Goal: Task Accomplishment & Management: Contribute content

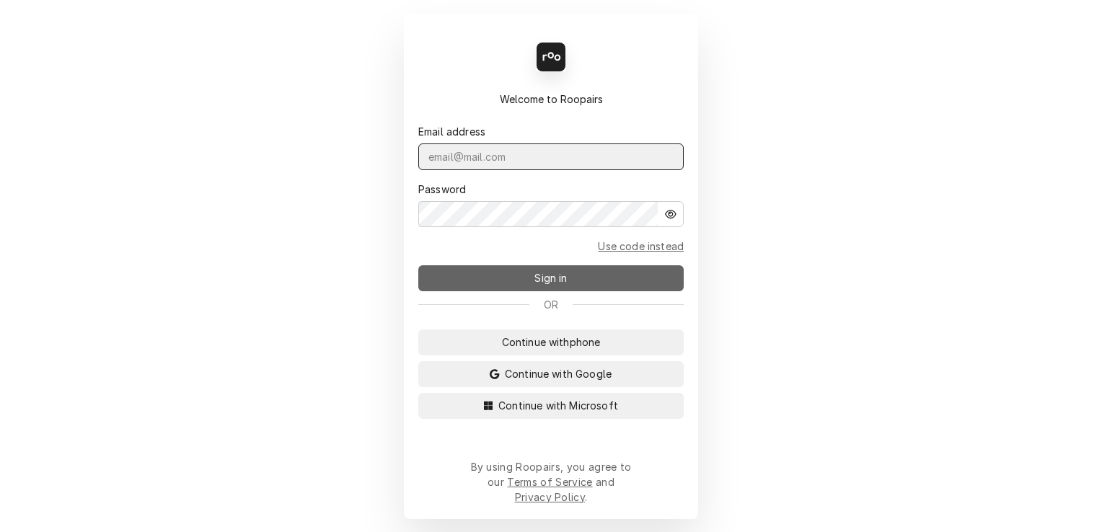
type input "shanskipper@gmail.com"
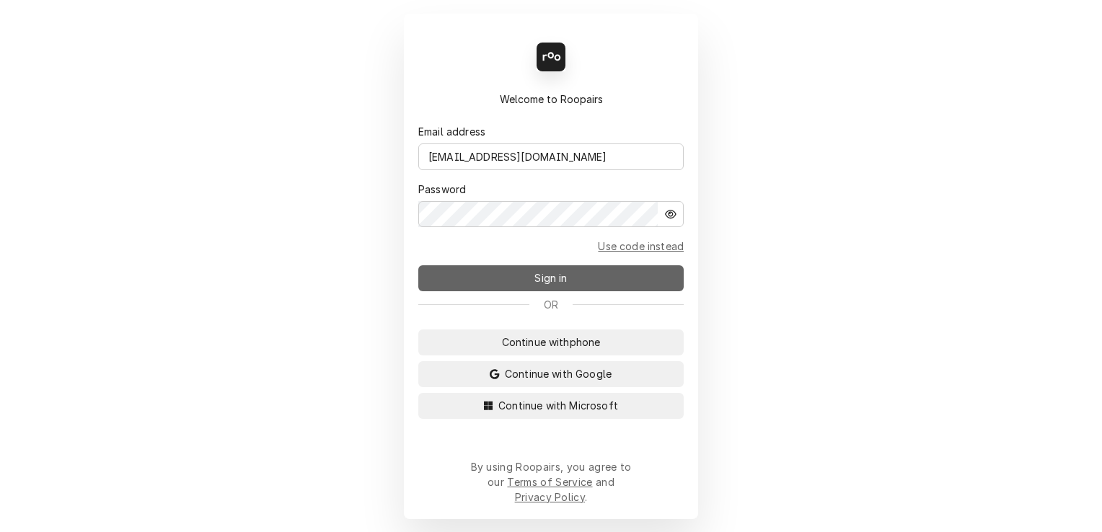
click at [512, 283] on button "Sign in" at bounding box center [550, 278] width 265 height 26
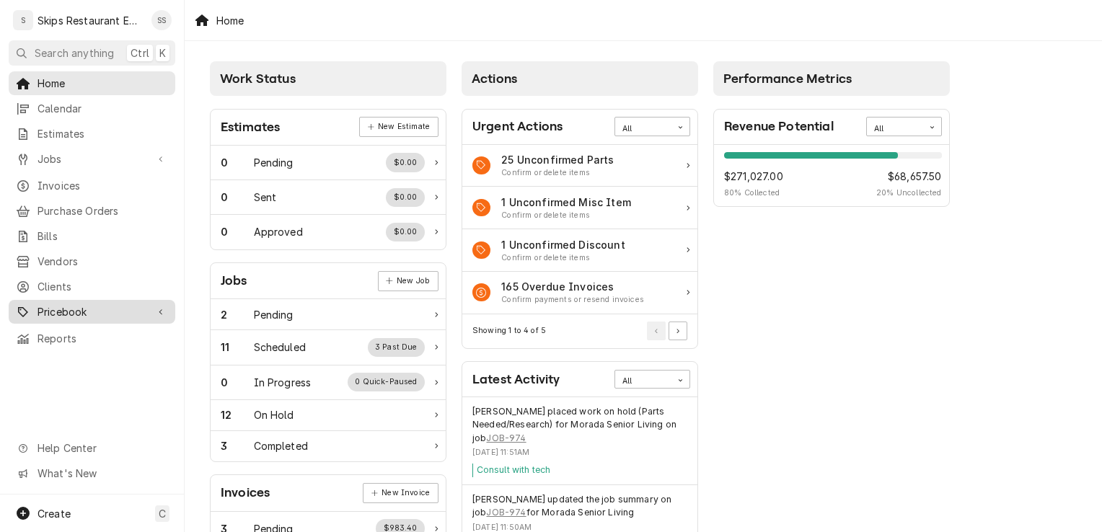
click at [60, 304] on span "Pricebook" at bounding box center [91, 311] width 109 height 15
click at [62, 304] on span "Pricebook" at bounding box center [91, 311] width 109 height 15
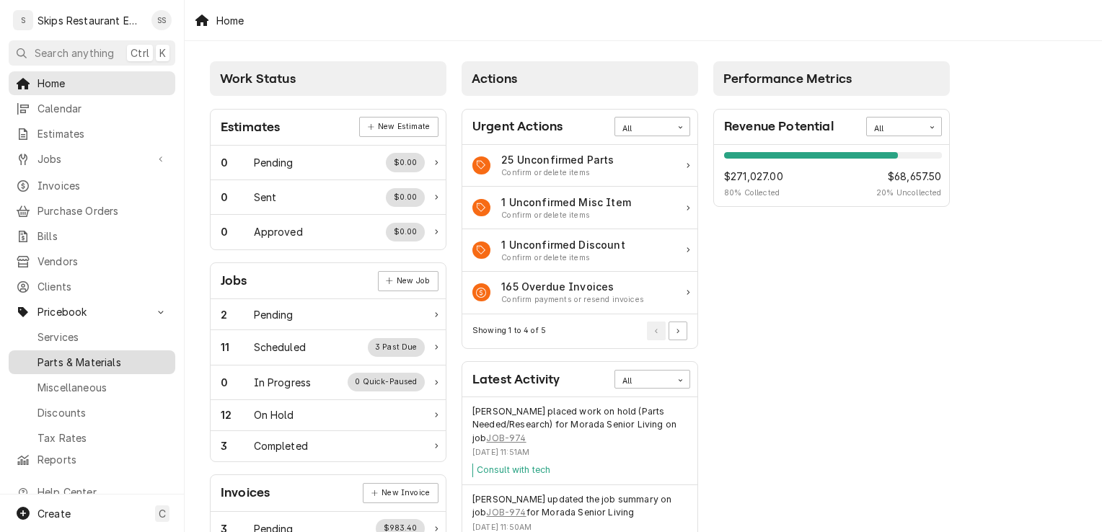
click at [63, 355] on span "Parts & Materials" at bounding box center [102, 362] width 131 height 15
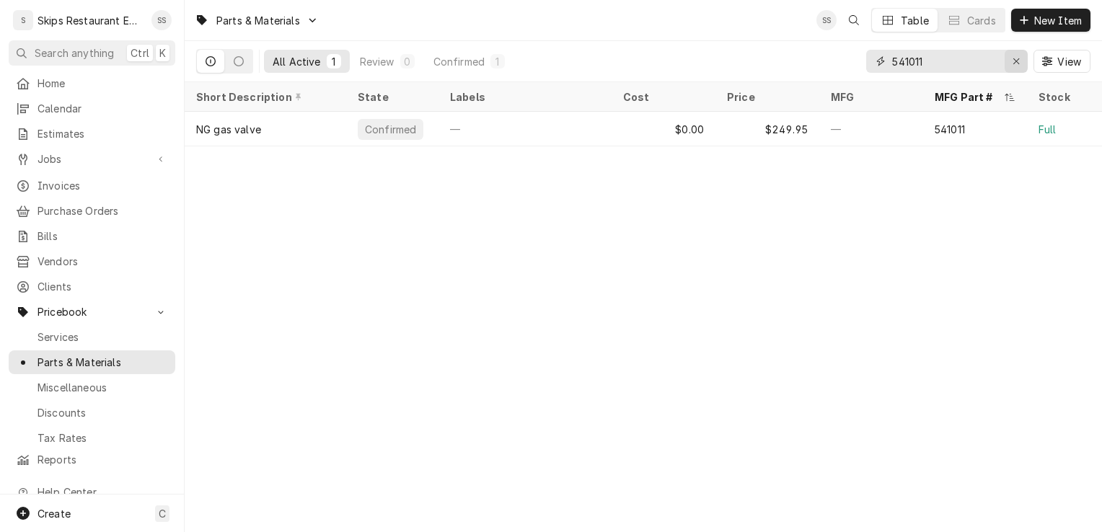
click at [1017, 61] on icon "Erase input" at bounding box center [1016, 61] width 8 height 10
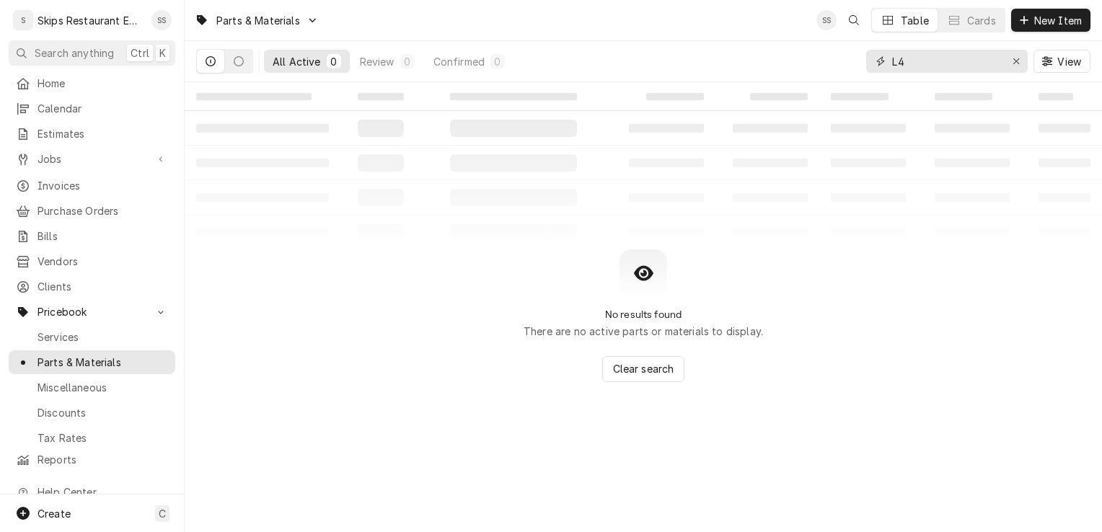
type input "L"
type input "C240"
click at [1063, 15] on span "New Item" at bounding box center [1057, 20] width 53 height 15
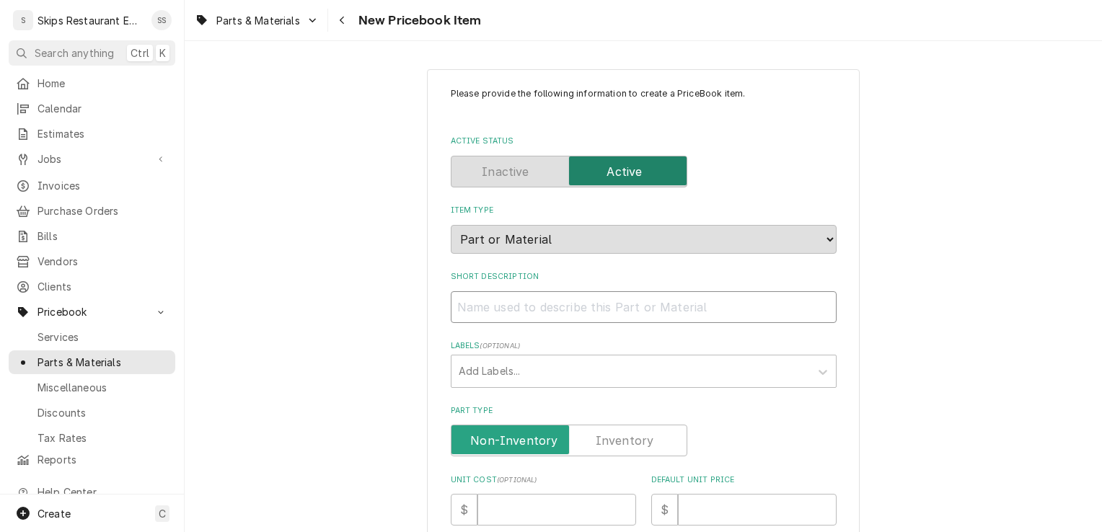
click at [552, 307] on input "Short Description" at bounding box center [644, 307] width 386 height 32
type textarea "x"
type input "C"
type textarea "x"
type input "C2"
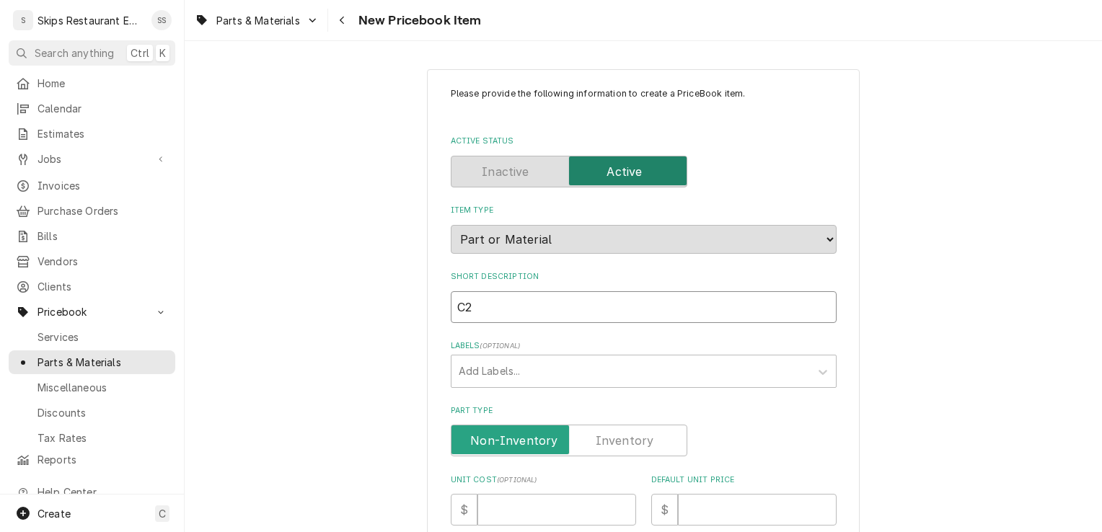
type textarea "x"
type input "C24"
type textarea "x"
type input "C240"
type textarea "x"
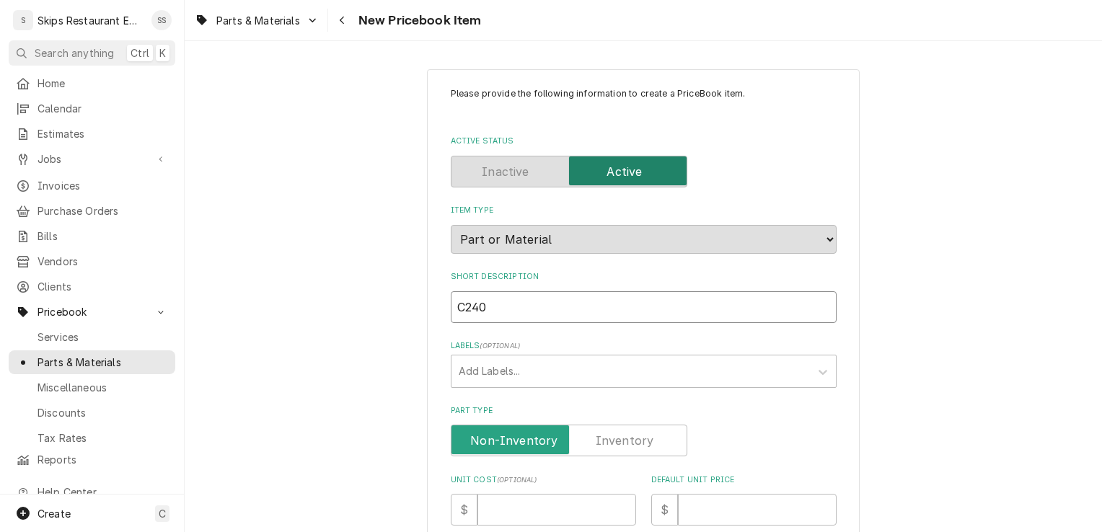
type input "C240"
type textarea "x"
type input "C240 C"
type textarea "x"
type input "C240 Co"
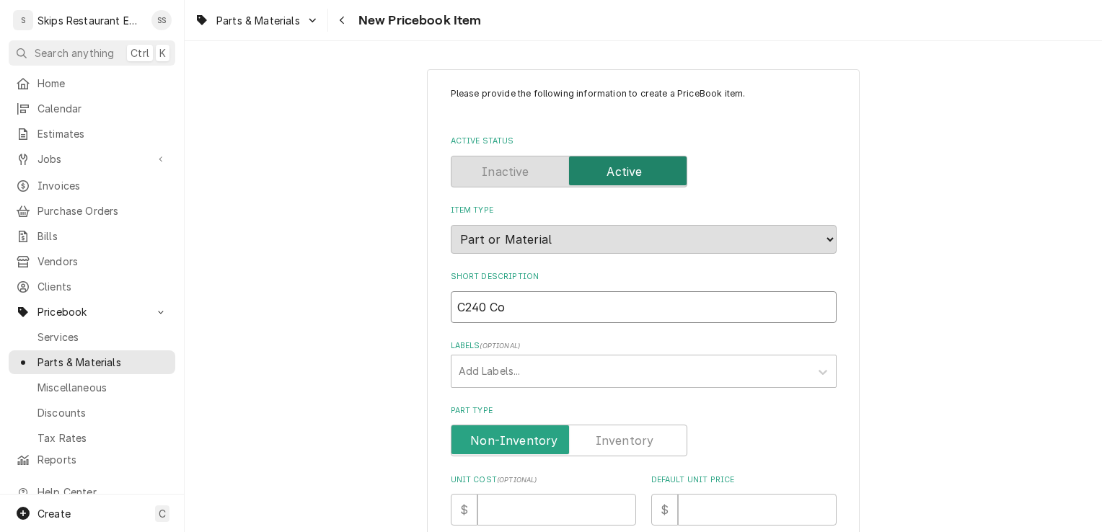
type textarea "x"
type input "C240 Con"
type textarea "x"
type input "C240 Cont"
type textarea "x"
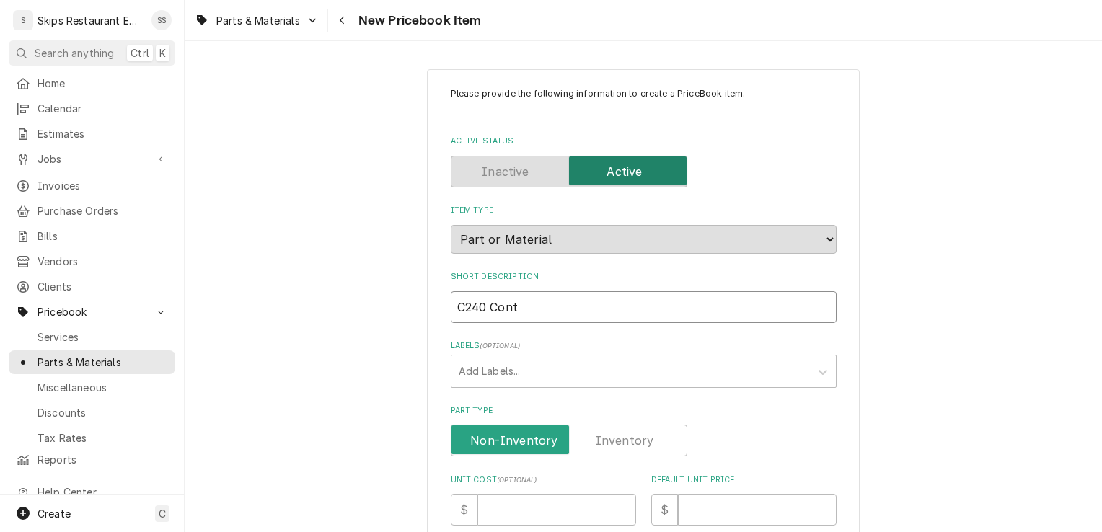
type input "C240 Conta"
type textarea "x"
type input "C240 Contac"
type textarea "x"
type input "C240 Contacto"
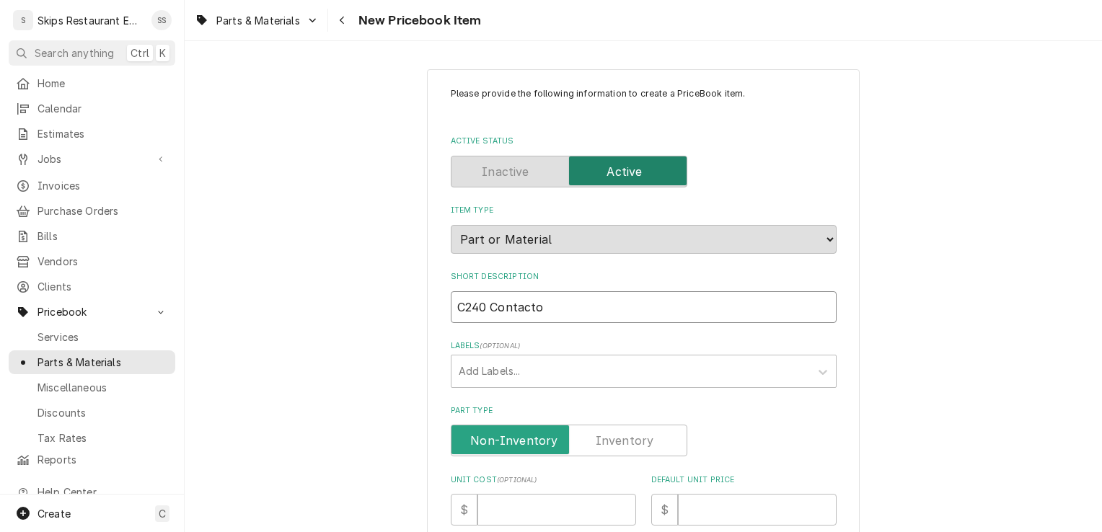
type textarea "x"
type input "C240 Contactor"
click at [616, 441] on label "Part Type" at bounding box center [569, 441] width 237 height 32
click at [616, 441] on input "Part Type" at bounding box center [569, 441] width 224 height 32
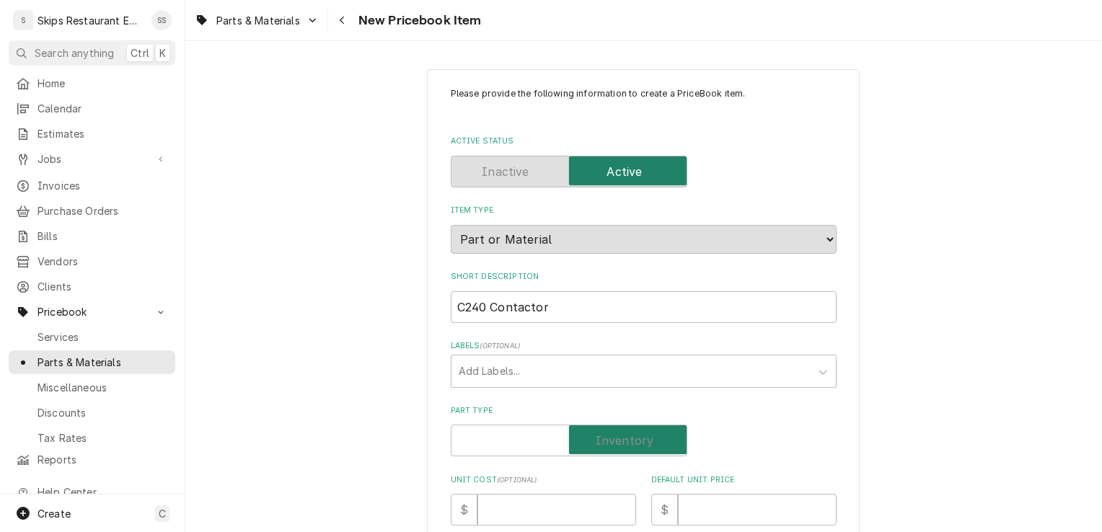
checkbox input "true"
click at [722, 513] on input "Default Unit Price" at bounding box center [757, 510] width 159 height 32
type textarea "x"
type input "3"
type textarea "x"
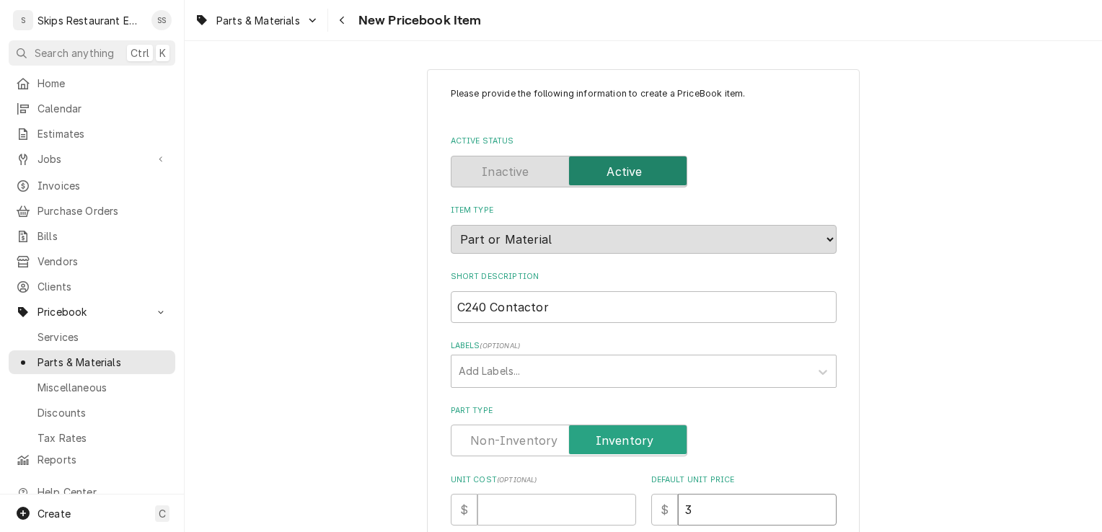
type input "32"
type textarea "x"
type input "32.4"
type textarea "x"
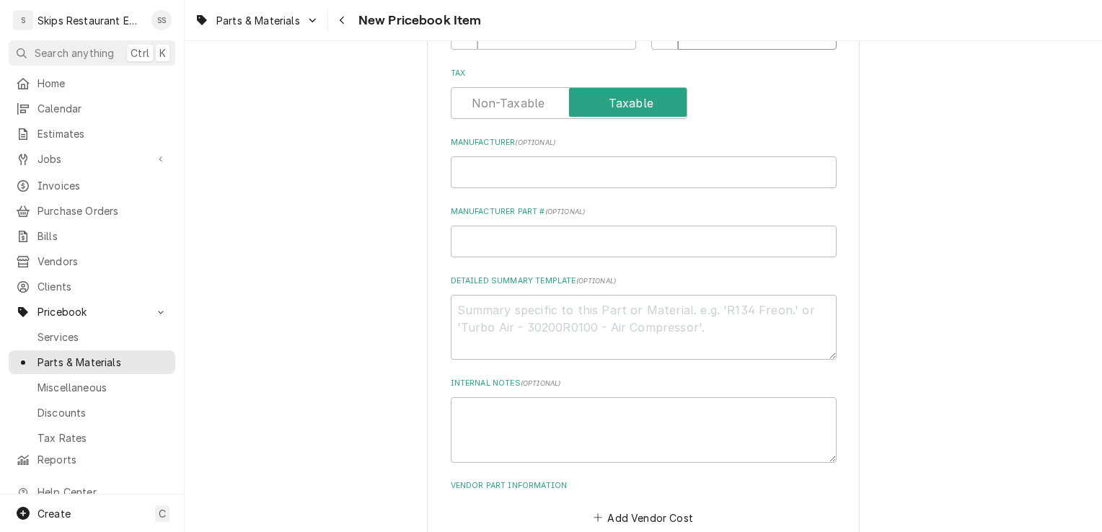
scroll to position [490, 0]
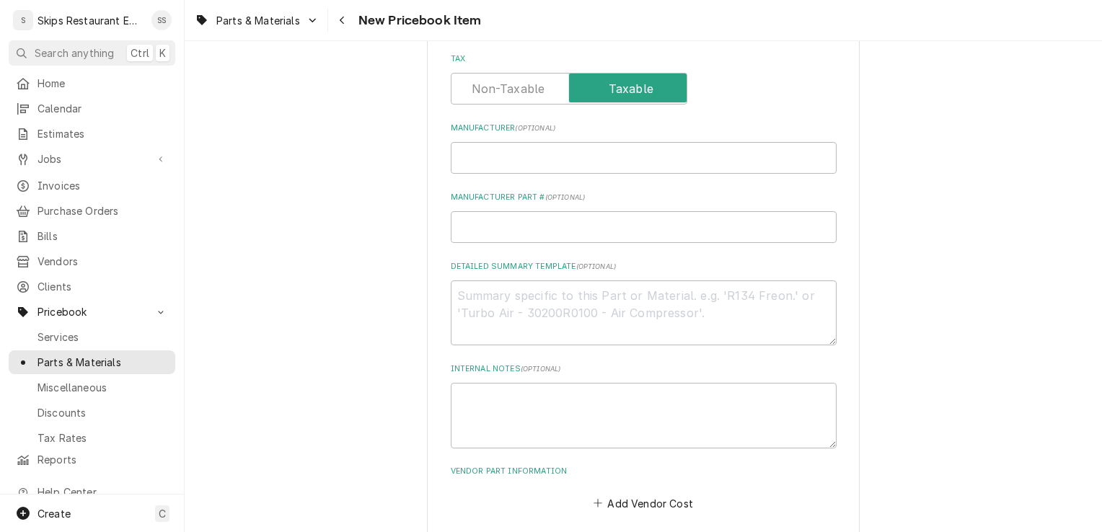
type input "32.49"
click at [459, 227] on input "Manufacturer Part # ( optional )" at bounding box center [644, 227] width 386 height 32
type textarea "x"
type input "L"
type textarea "x"
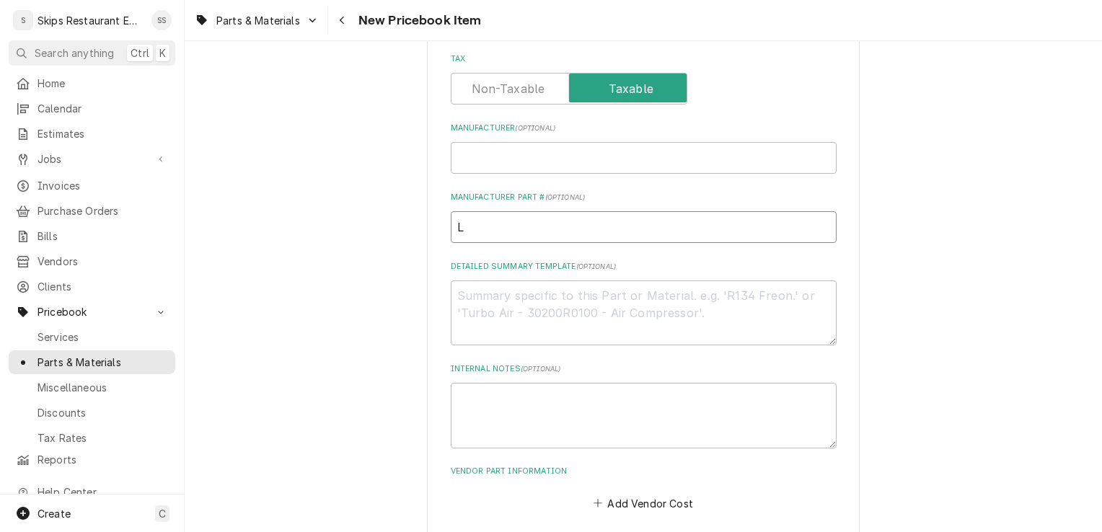
type input "L4"
type textarea "x"
type input "L45"
type textarea "x"
type input "L45-"
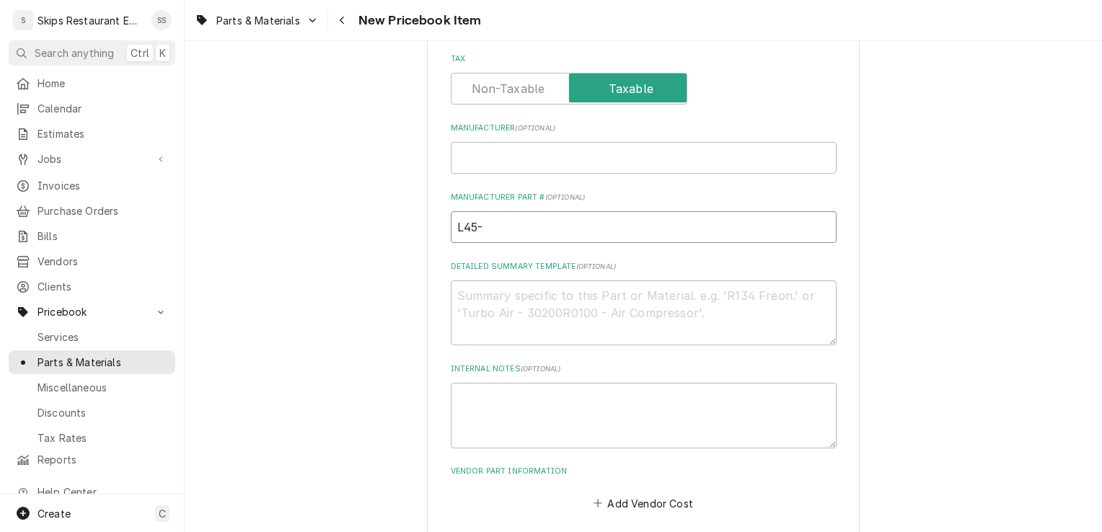
type textarea "x"
type input "L45-0"
type textarea "x"
type input "L45-04"
type textarea "x"
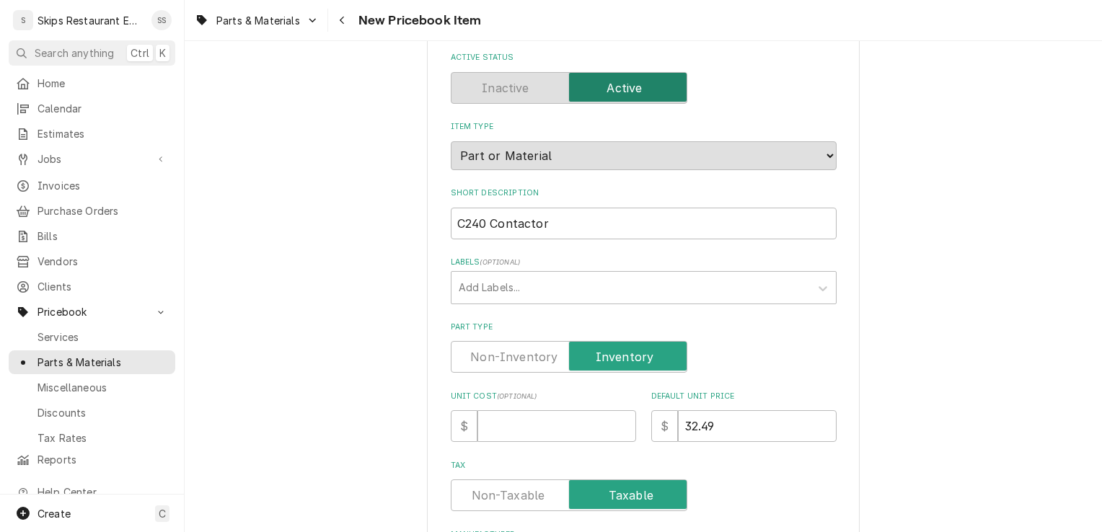
scroll to position [81, 0]
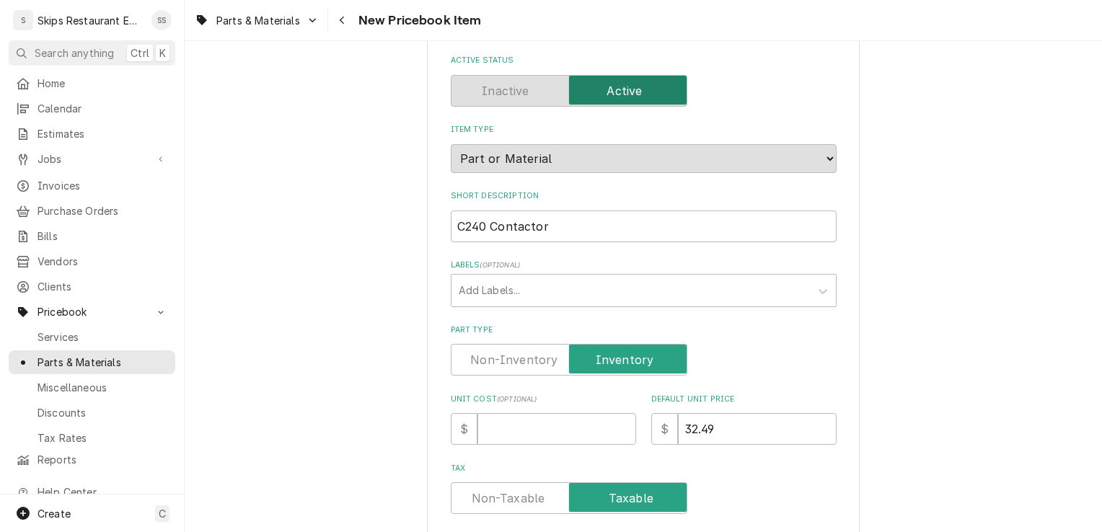
type input "L45-040"
click at [549, 224] on input "C240 Contactor" at bounding box center [644, 227] width 386 height 32
type textarea "x"
type input "C240 Contactor"
type textarea "x"
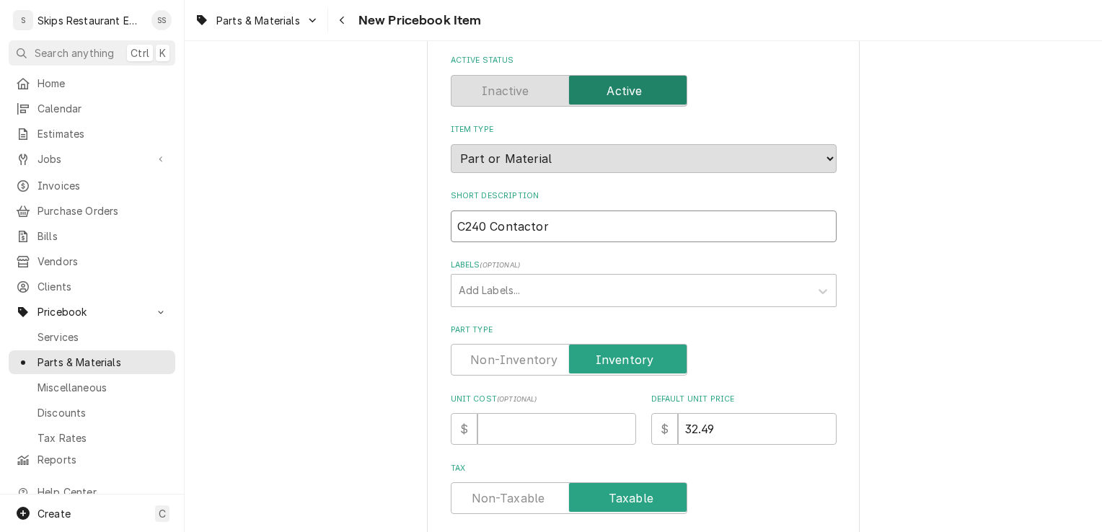
type input "C240 Contactor 0"
type textarea "x"
type input "C240 Contactor 04"
type textarea "x"
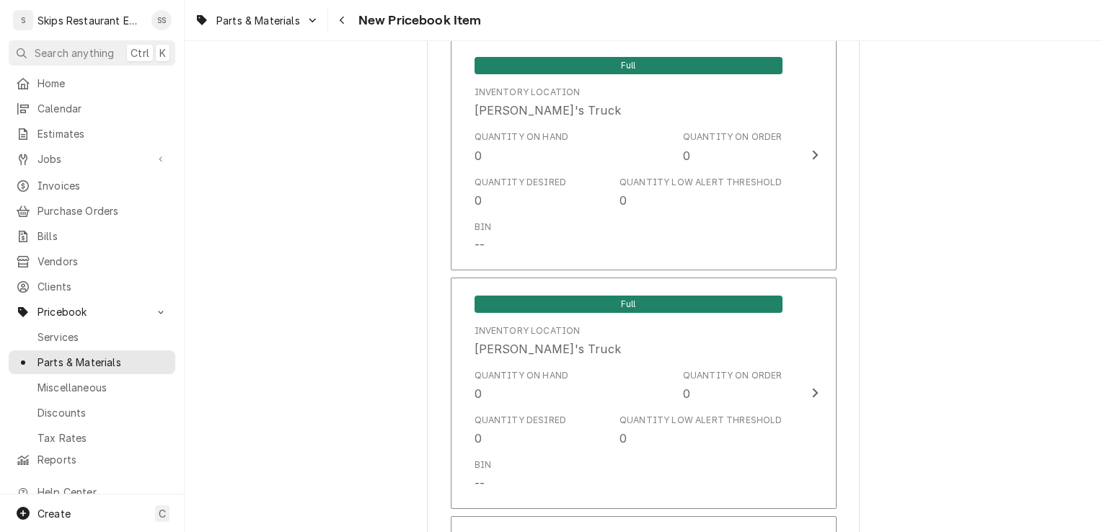
scroll to position [1009, 0]
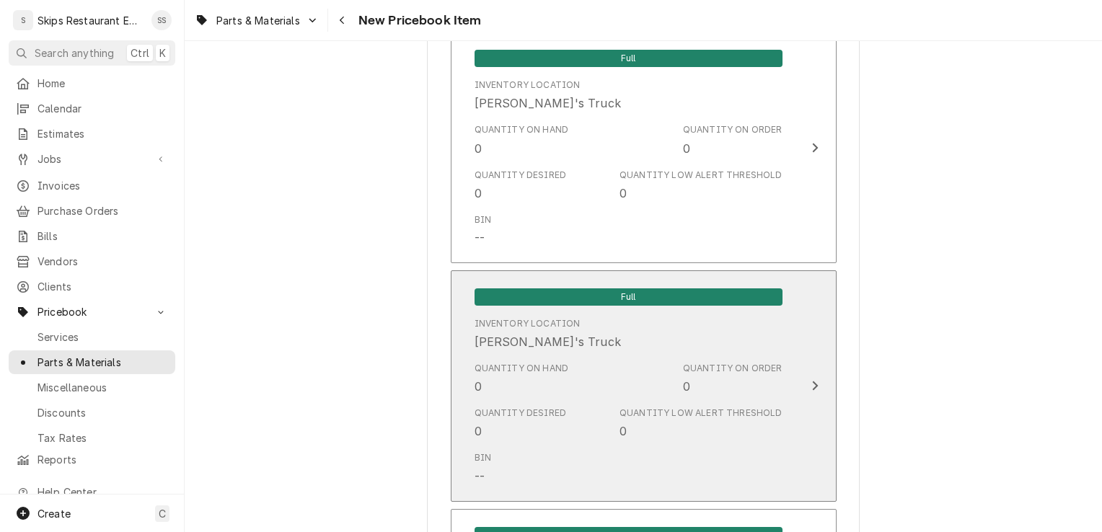
type input "C240 Contactor 040"
click at [811, 380] on icon "Update Inventory Level" at bounding box center [814, 386] width 7 height 12
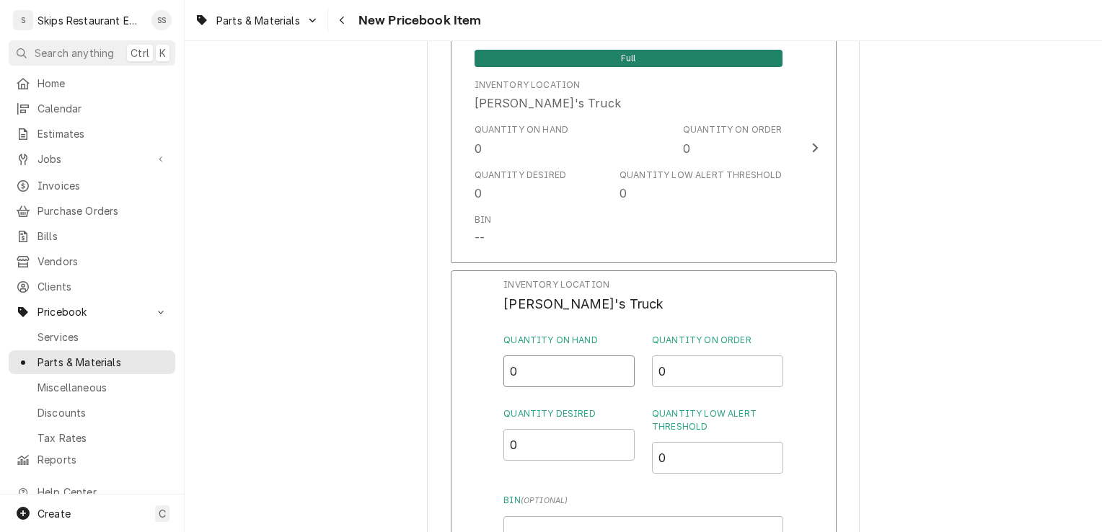
click at [534, 368] on input "0" at bounding box center [568, 371] width 131 height 32
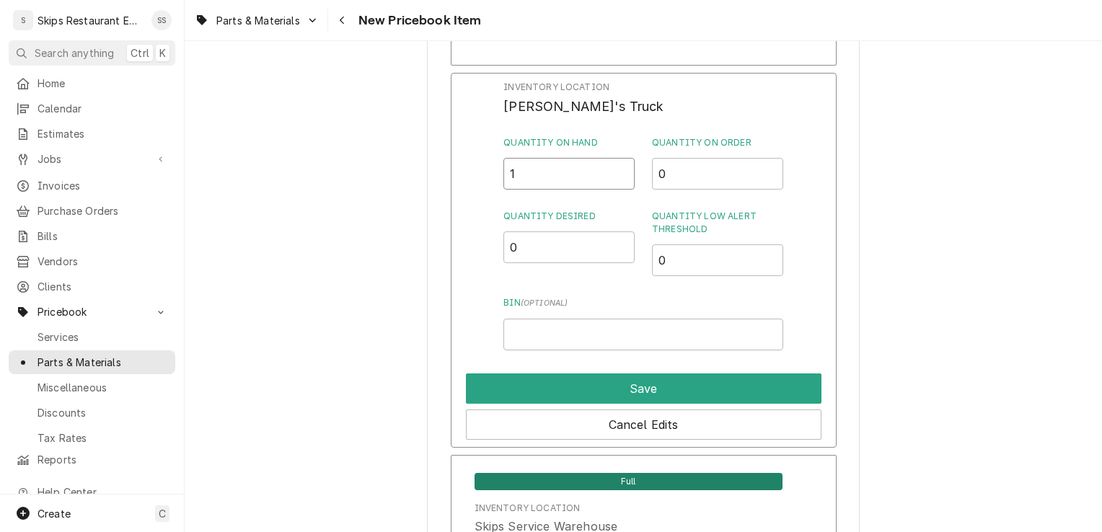
scroll to position [1242, 0]
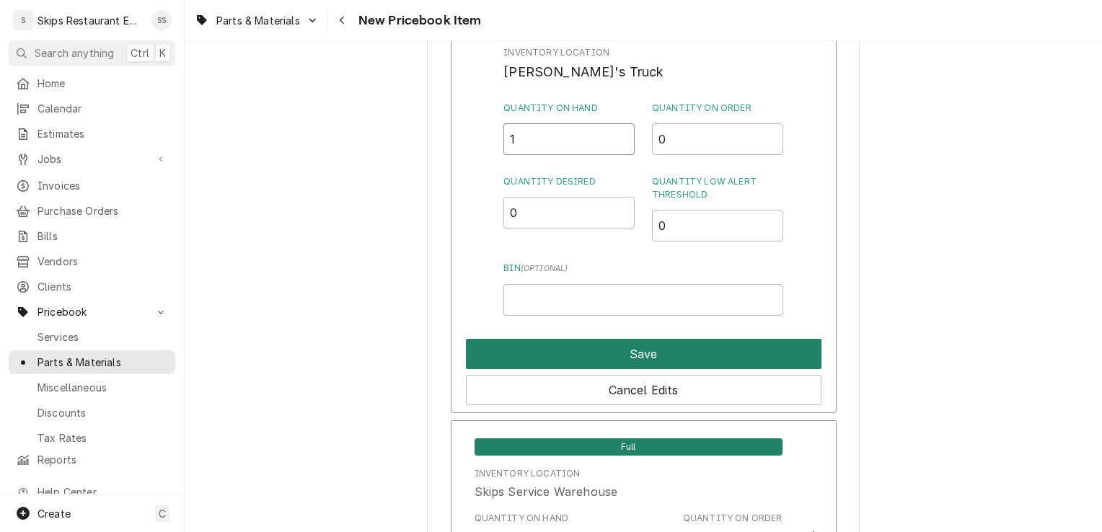
type input "1"
click at [697, 357] on button "Save" at bounding box center [643, 354] width 355 height 30
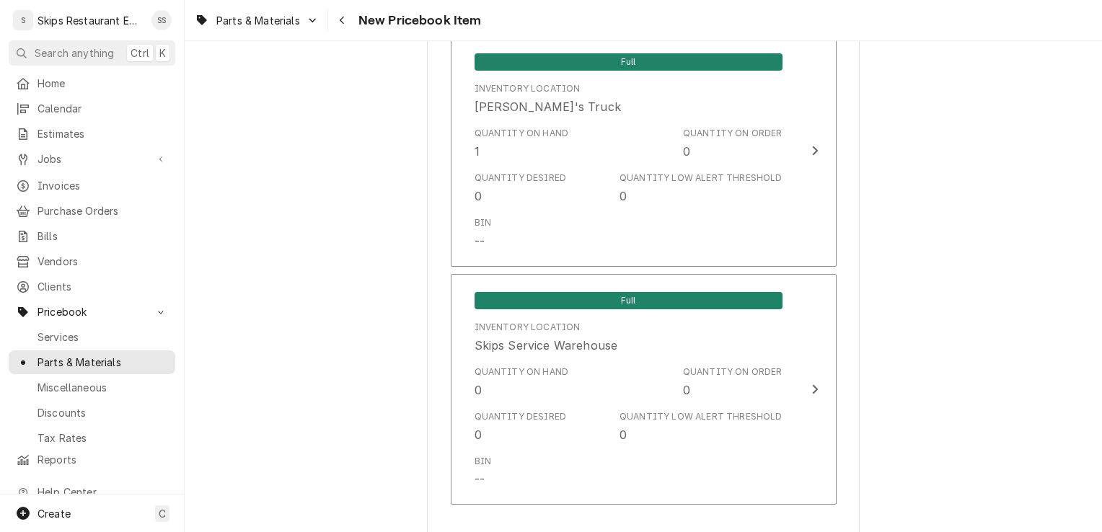
scroll to position [1312, 0]
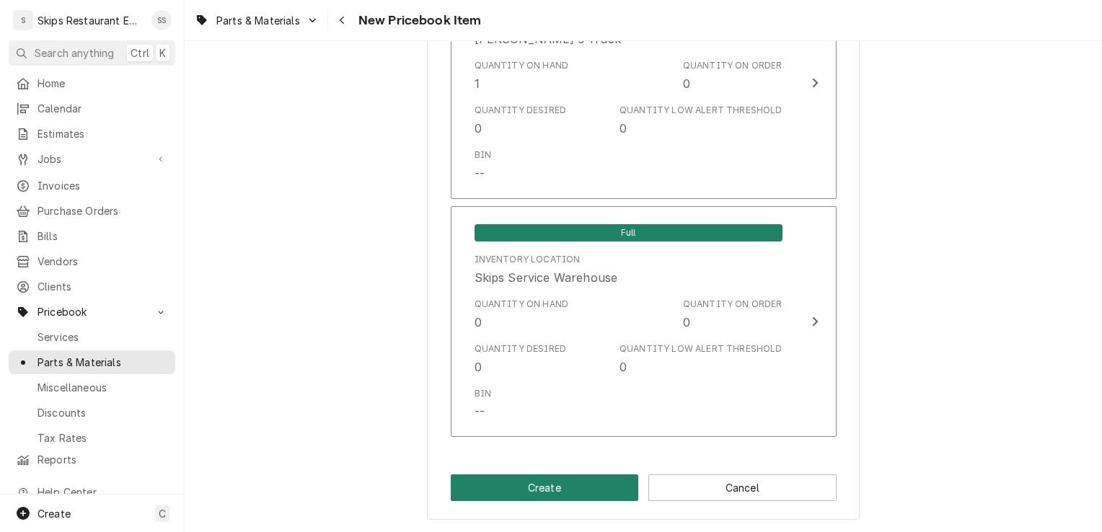
click at [508, 495] on button "Create" at bounding box center [545, 487] width 188 height 27
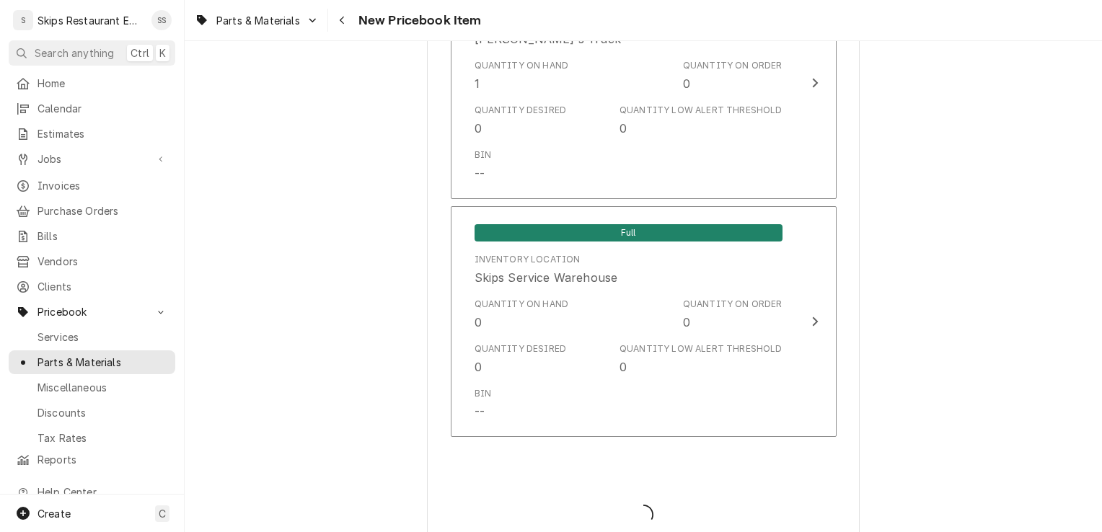
type textarea "x"
